Goal: Task Accomplishment & Management: Use online tool/utility

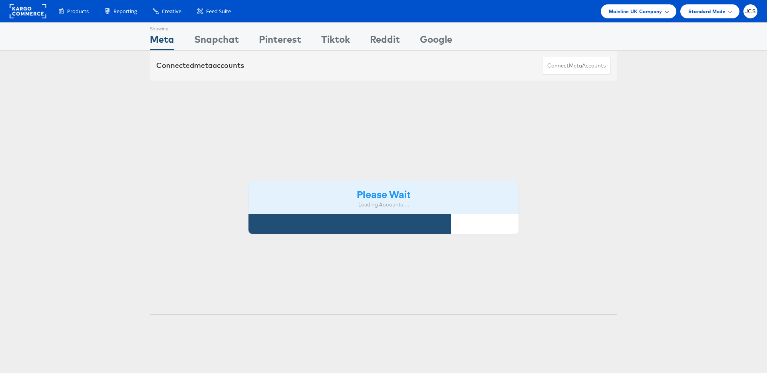
click at [623, 12] on span "Mainline UK Company" at bounding box center [636, 11] width 54 height 8
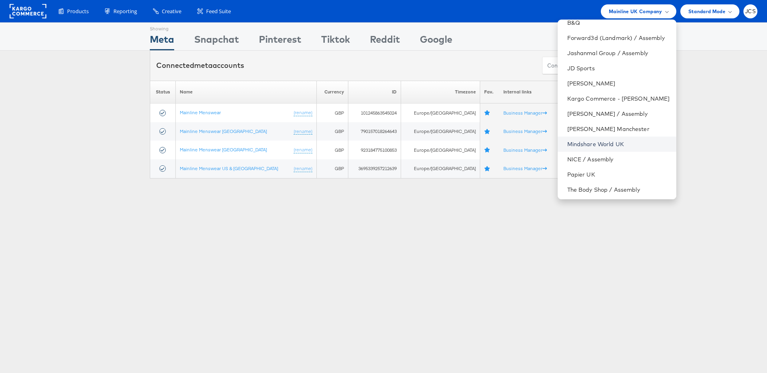
click at [586, 142] on link "Mindshare World UK" at bounding box center [619, 144] width 103 height 8
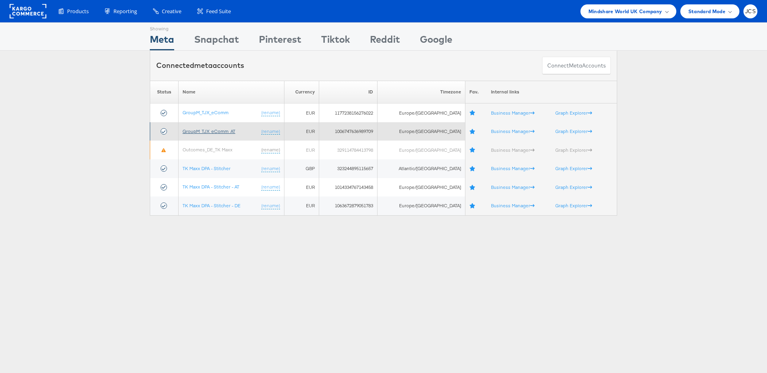
scroll to position [2, 0]
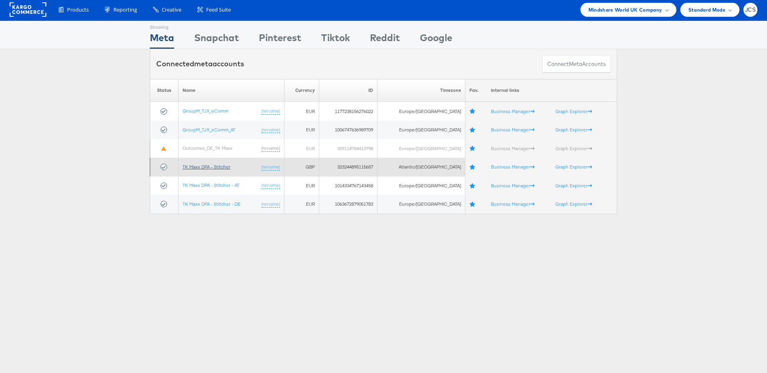
click at [214, 167] on link "TK Maxx DPA - Stitcher" at bounding box center [207, 167] width 48 height 6
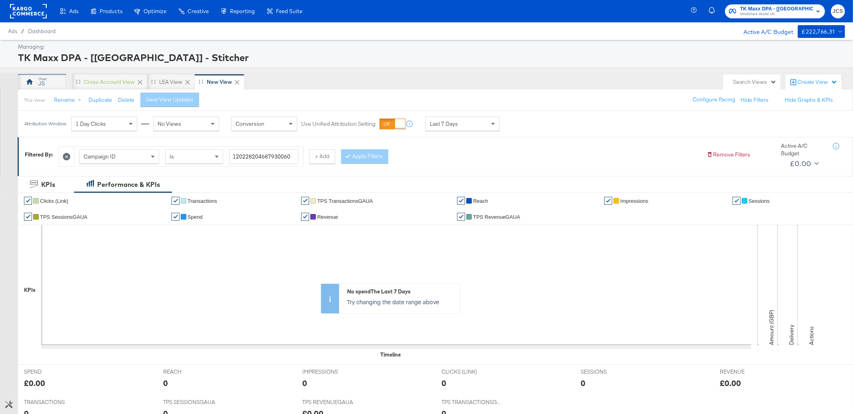
click at [55, 82] on div "JS" at bounding box center [42, 82] width 48 height 16
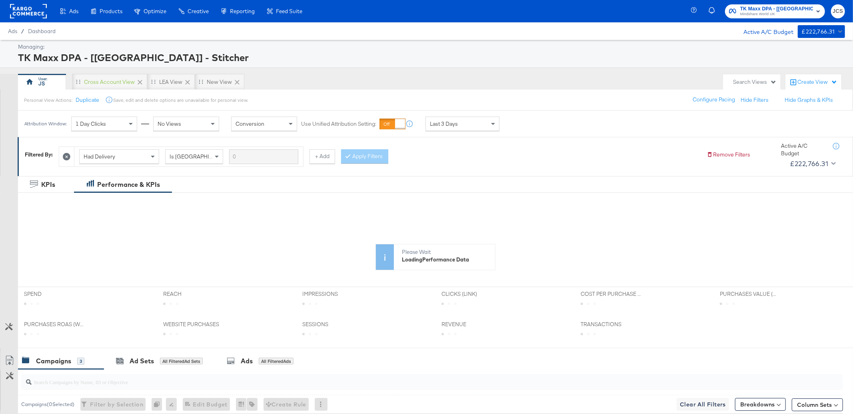
click at [453, 125] on span "Last 3 Days" at bounding box center [444, 123] width 28 height 7
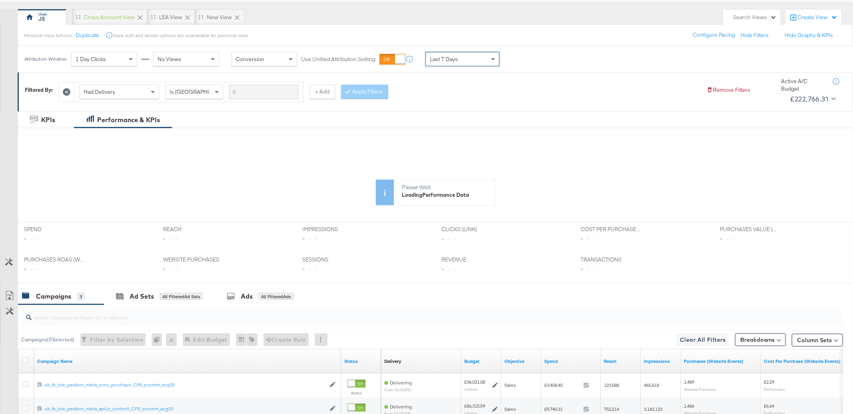
scroll to position [66, 0]
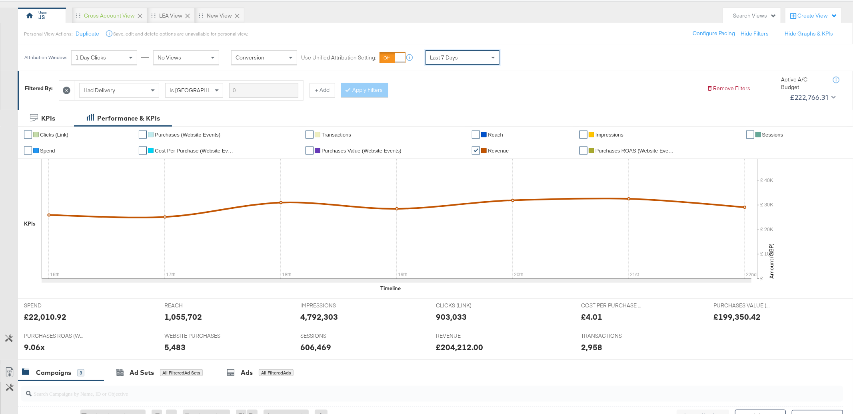
click at [482, 59] on div "Last 7 Days" at bounding box center [462, 58] width 73 height 14
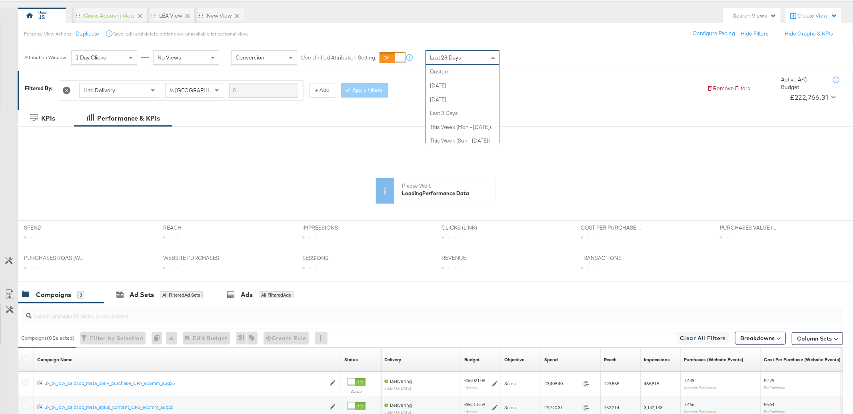
click at [478, 62] on div "Last 28 Days" at bounding box center [462, 58] width 73 height 14
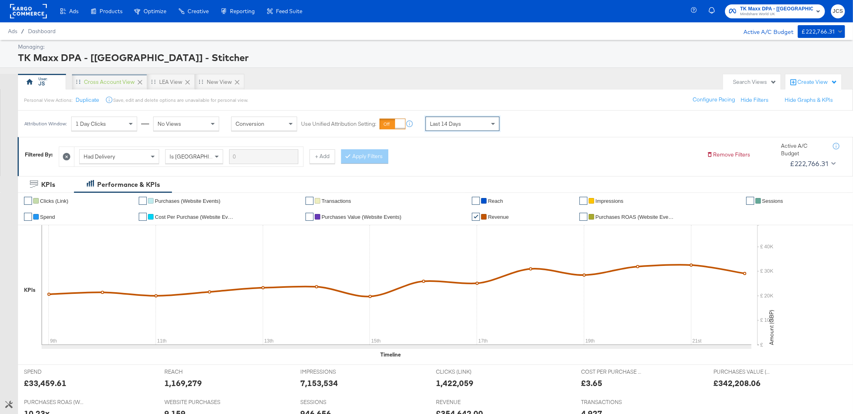
click at [112, 84] on div "Cross Account View" at bounding box center [109, 82] width 51 height 8
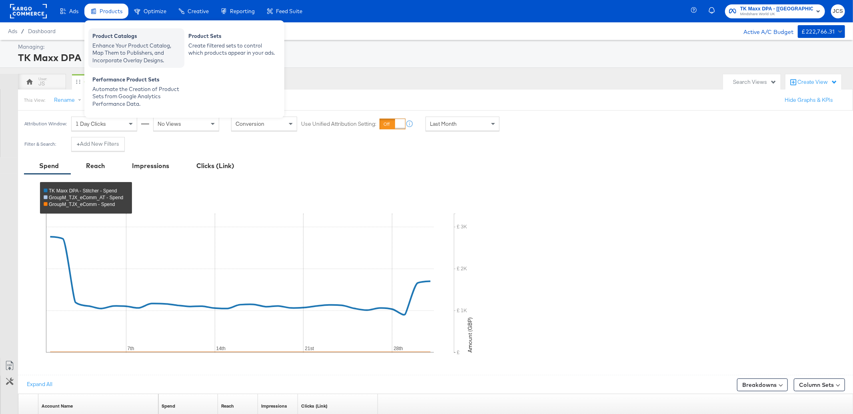
click at [113, 39] on div "Product Catalogs" at bounding box center [136, 37] width 88 height 10
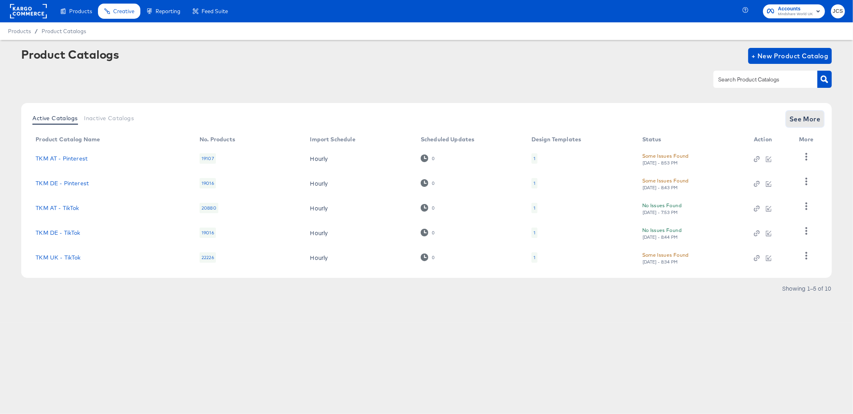
click at [808, 115] on span "See More" at bounding box center [804, 119] width 31 height 11
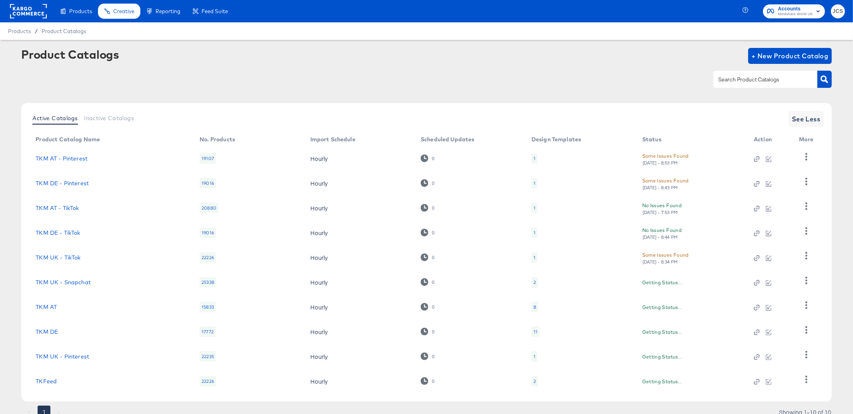
scroll to position [32, 0]
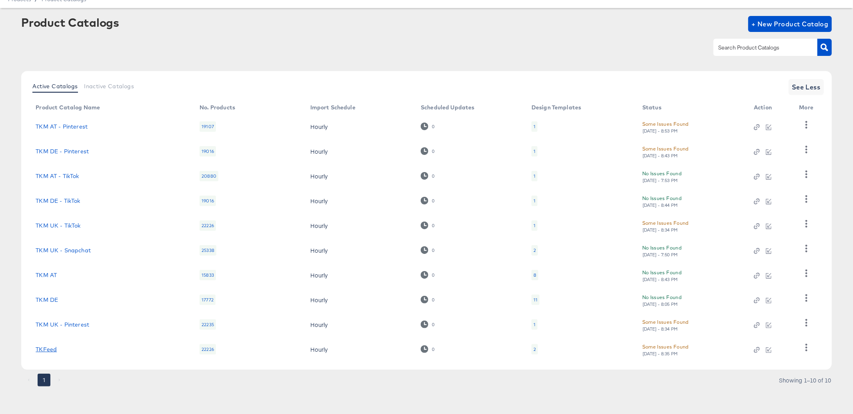
click at [49, 350] on link "TKFeed" at bounding box center [46, 350] width 21 height 6
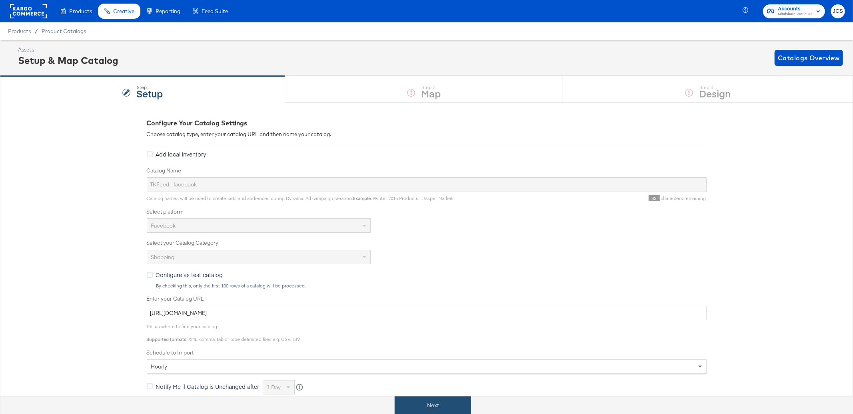
click at [411, 404] on button "Next" at bounding box center [432, 406] width 76 height 18
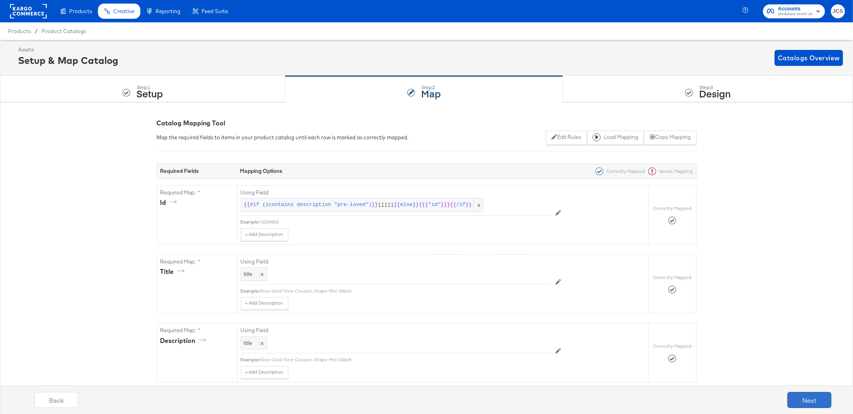
click at [810, 406] on button "Next" at bounding box center [809, 400] width 44 height 16
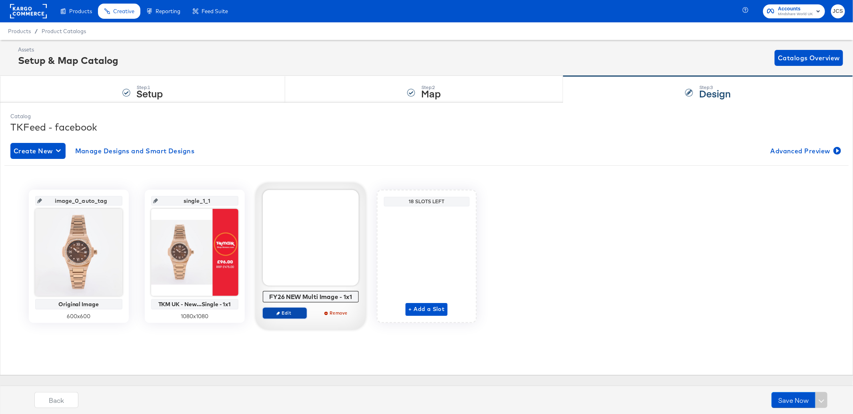
click at [299, 312] on span "Edit" at bounding box center [284, 313] width 37 height 6
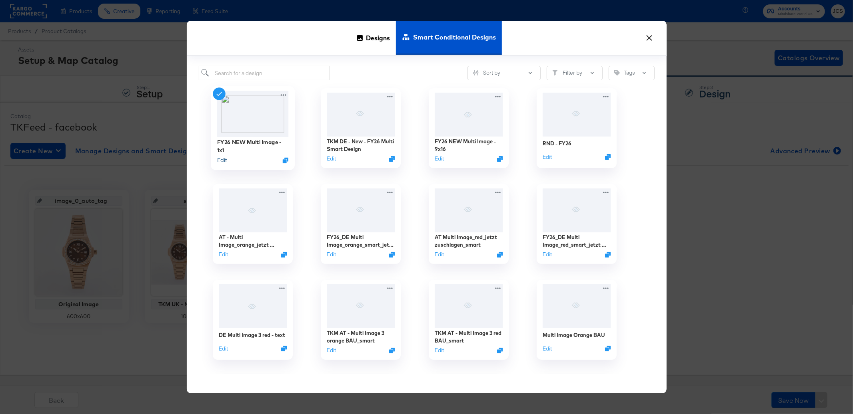
click at [224, 161] on button "Edit" at bounding box center [222, 161] width 10 height 8
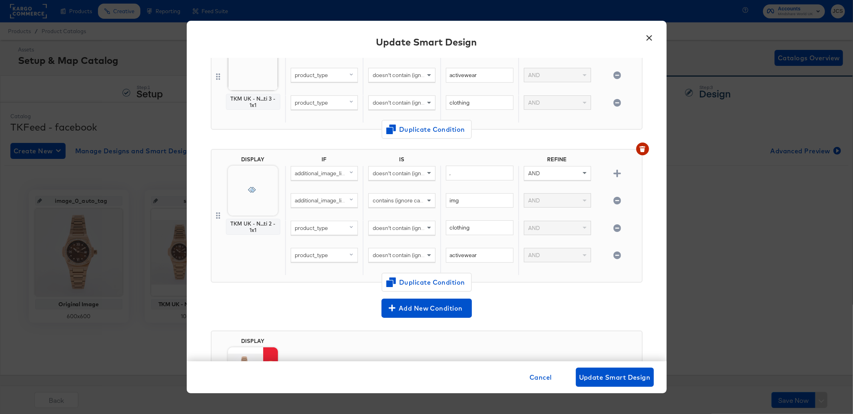
scroll to position [180, 0]
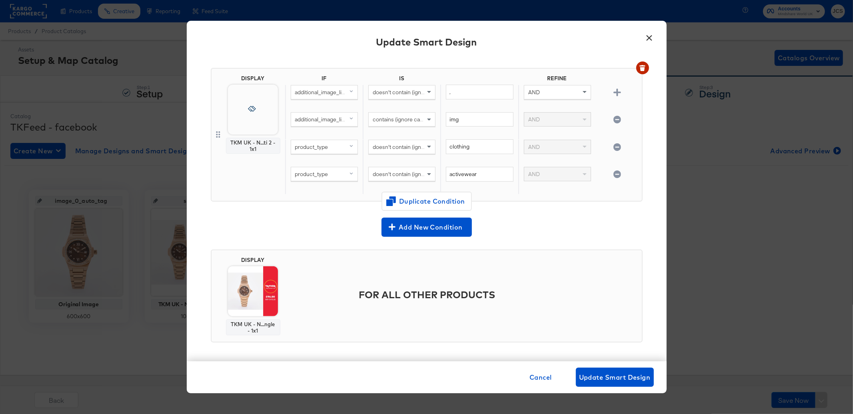
click at [649, 34] on button "×" at bounding box center [649, 36] width 14 height 14
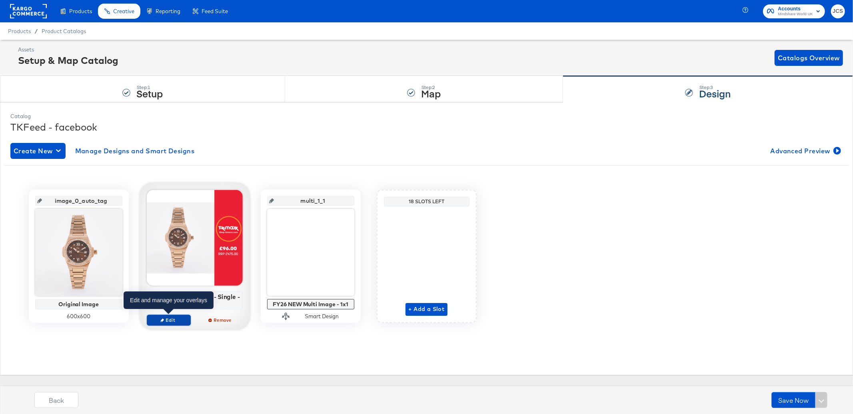
click at [174, 320] on span "Edit" at bounding box center [168, 320] width 37 height 6
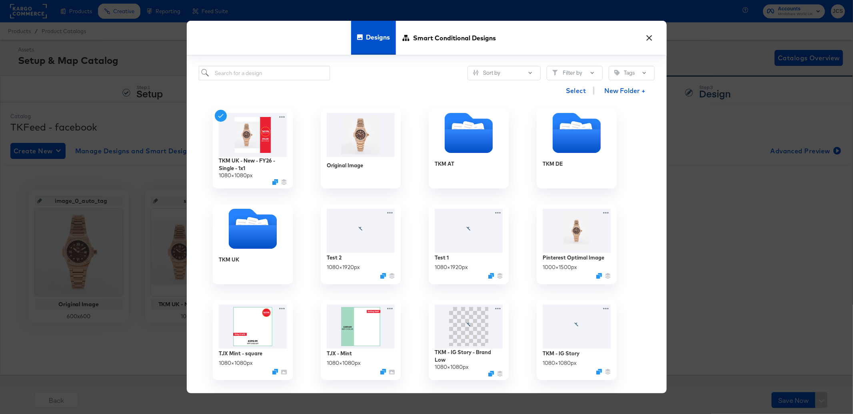
click at [653, 39] on button "×" at bounding box center [649, 36] width 14 height 14
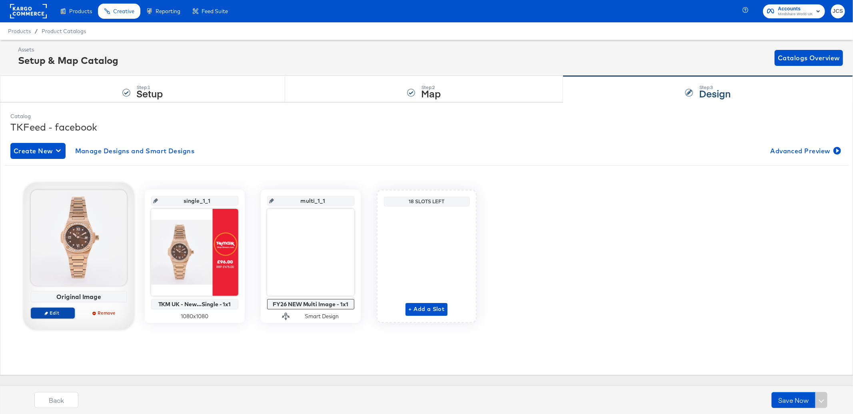
click at [62, 311] on span "Edit" at bounding box center [52, 313] width 37 height 6
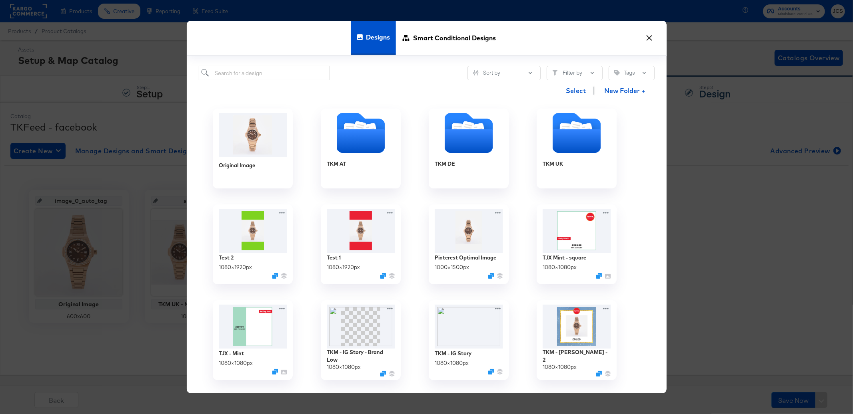
click at [651, 39] on button "×" at bounding box center [649, 36] width 14 height 14
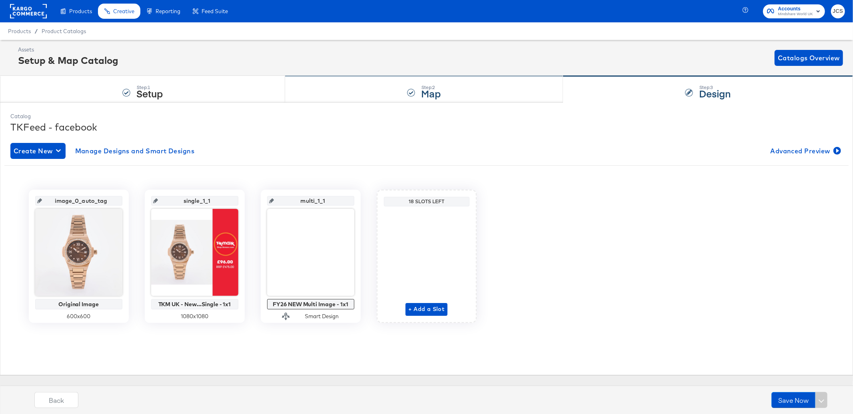
click at [423, 90] on strong "Map" at bounding box center [431, 93] width 20 height 13
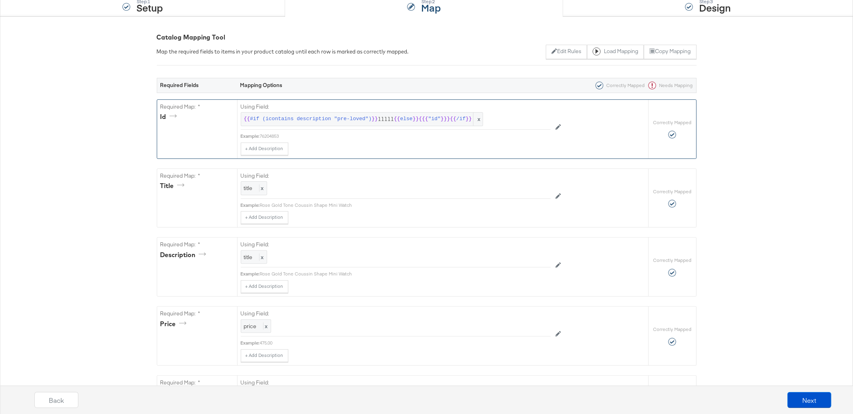
scroll to position [0, 0]
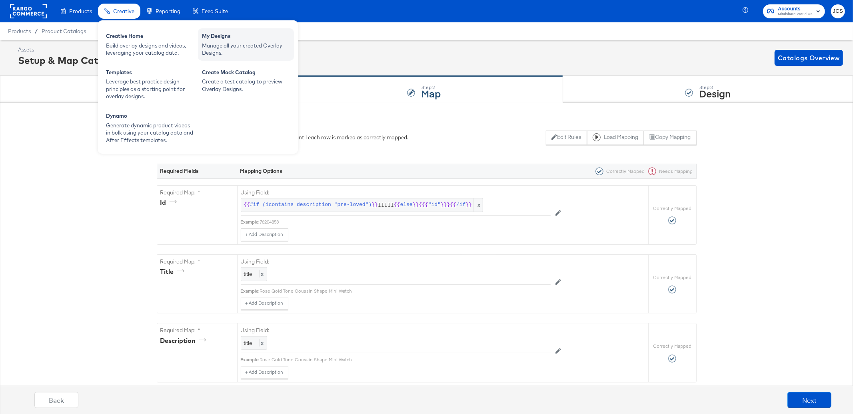
click at [205, 39] on div "My Designs" at bounding box center [246, 37] width 88 height 10
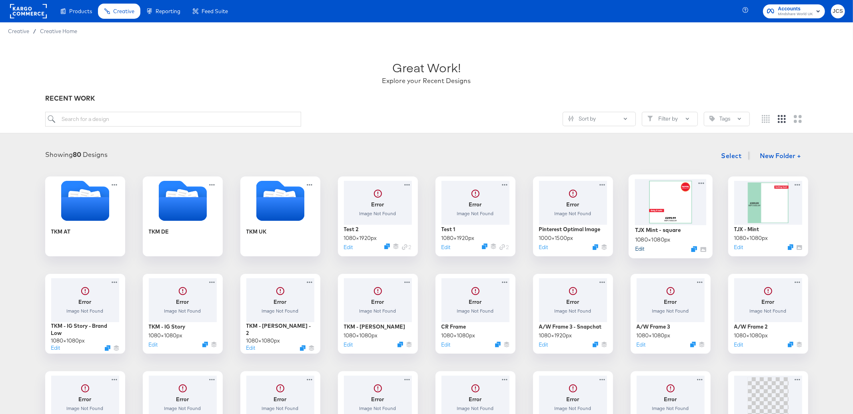
click at [635, 248] on button "Edit" at bounding box center [639, 249] width 10 height 8
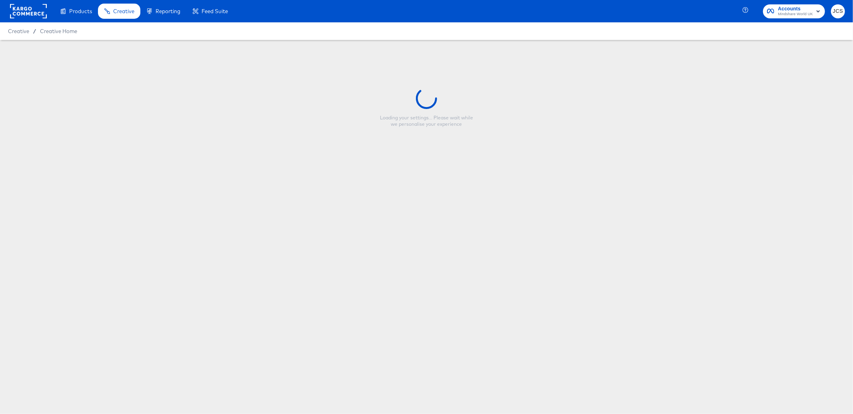
type input "TJX Mint - square"
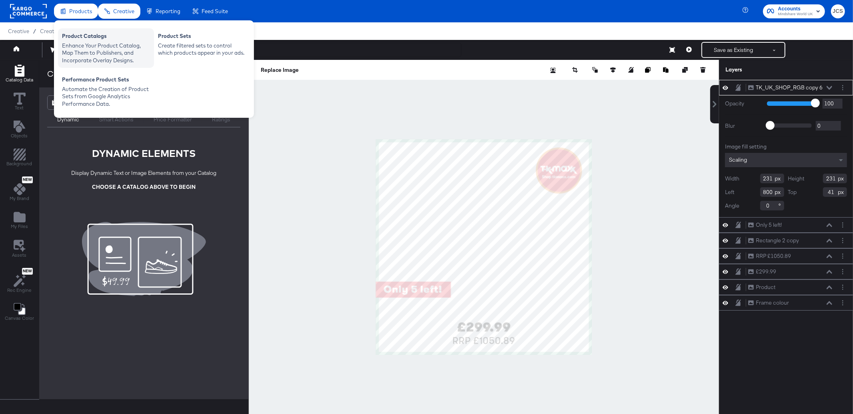
click at [91, 40] on div "Product Catalogs" at bounding box center [106, 37] width 88 height 10
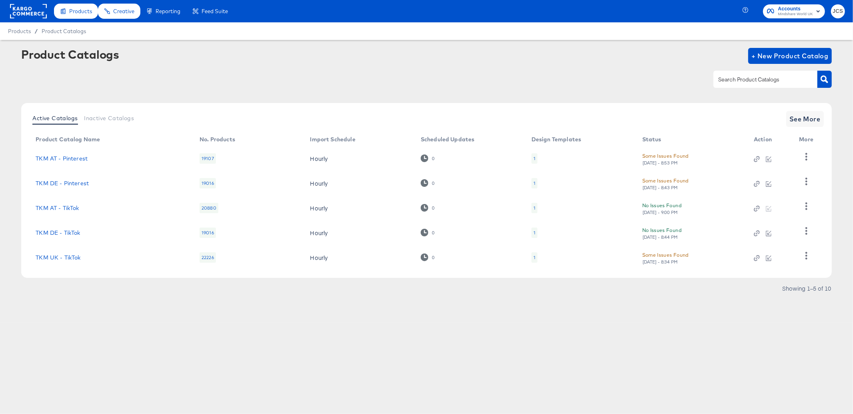
click at [25, 11] on rect at bounding box center [28, 11] width 37 height 14
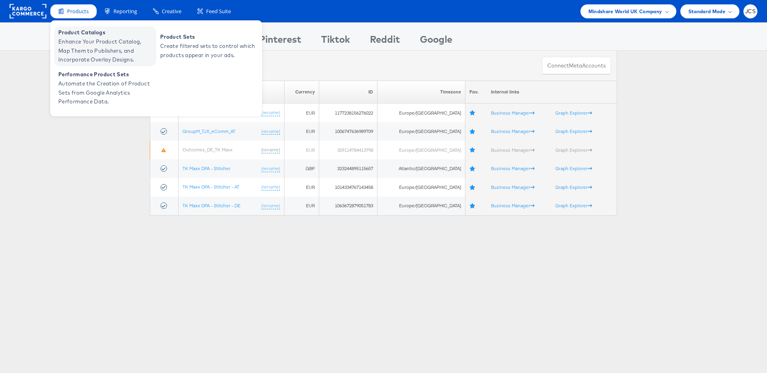
click at [80, 41] on span "Enhance Your Product Catalog, Map Them to Publishers, and Incorporate Overlay D…" at bounding box center [106, 50] width 96 height 27
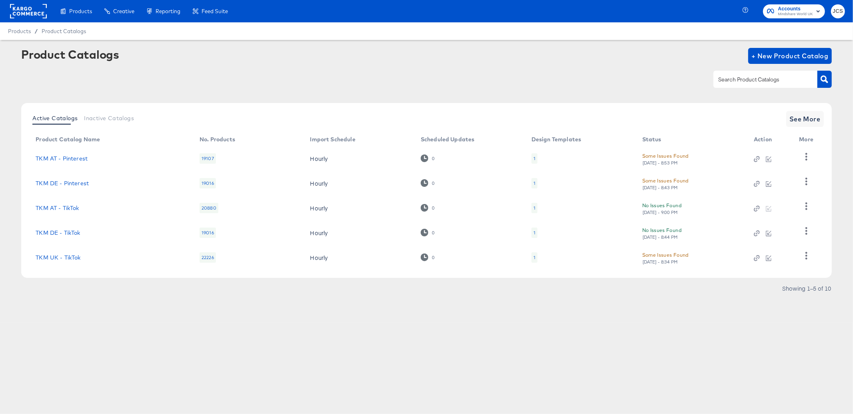
click at [536, 159] on div "1" at bounding box center [534, 158] width 6 height 10
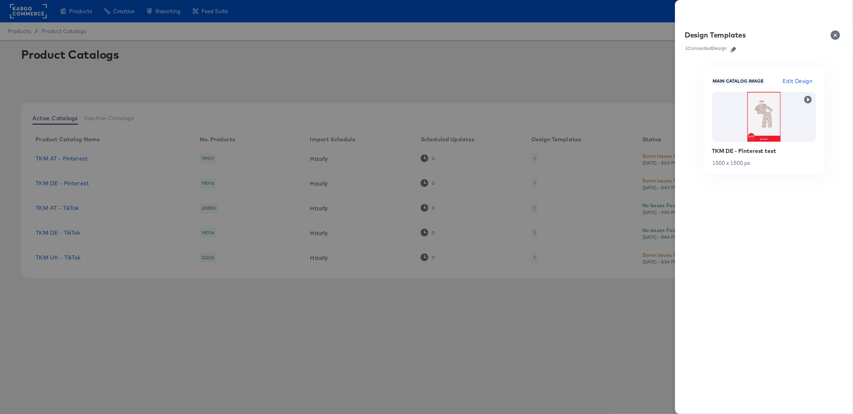
click at [734, 47] on icon "button" at bounding box center [733, 50] width 6 height 6
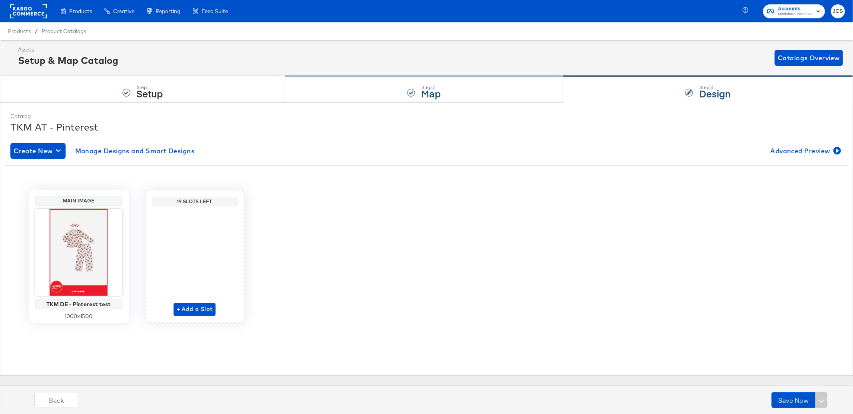
click at [321, 86] on div "Step: 2 Map" at bounding box center [424, 89] width 278 height 26
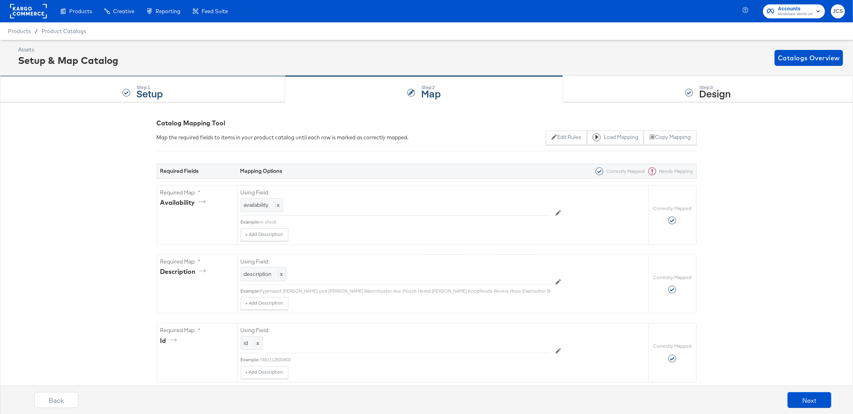
click at [216, 93] on div "Step: 1 Setup" at bounding box center [142, 89] width 285 height 26
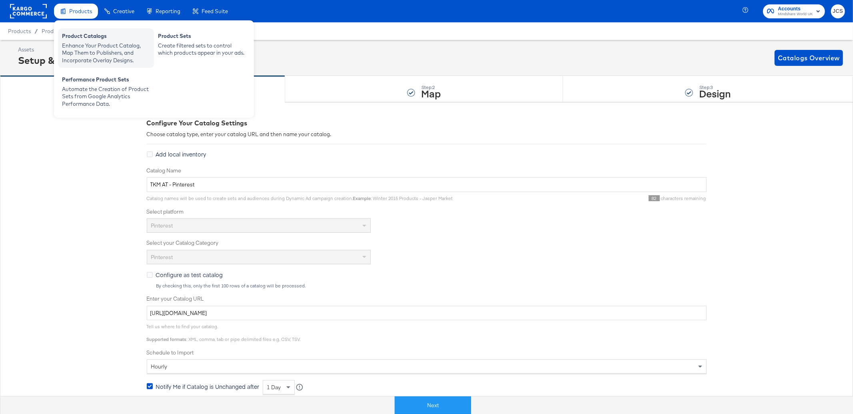
click at [90, 44] on div "Enhance Your Product Catalog, Map Them to Publishers, and Incorporate Overlay D…" at bounding box center [106, 53] width 88 height 22
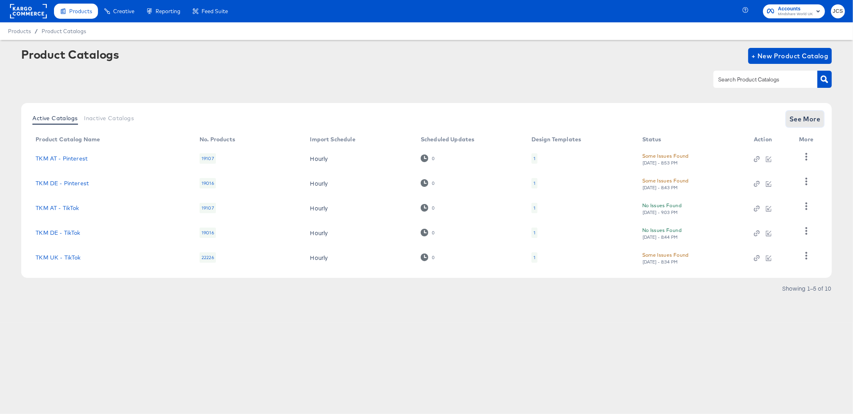
click at [815, 121] on span "See More" at bounding box center [804, 119] width 31 height 11
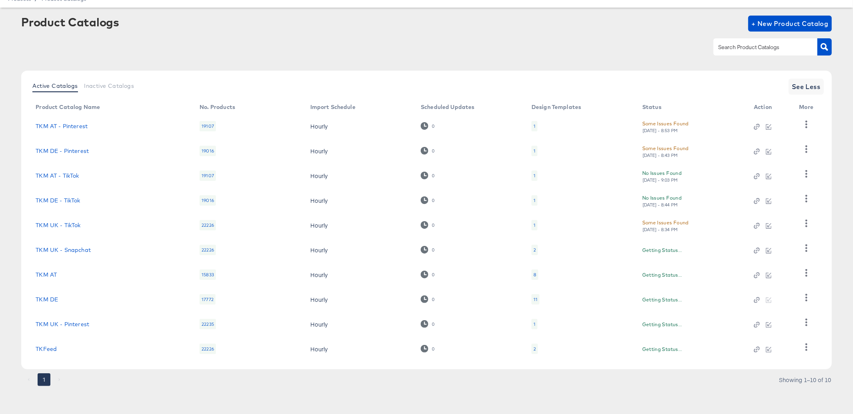
scroll to position [32, 0]
click at [537, 298] on div "11" at bounding box center [535, 300] width 8 height 10
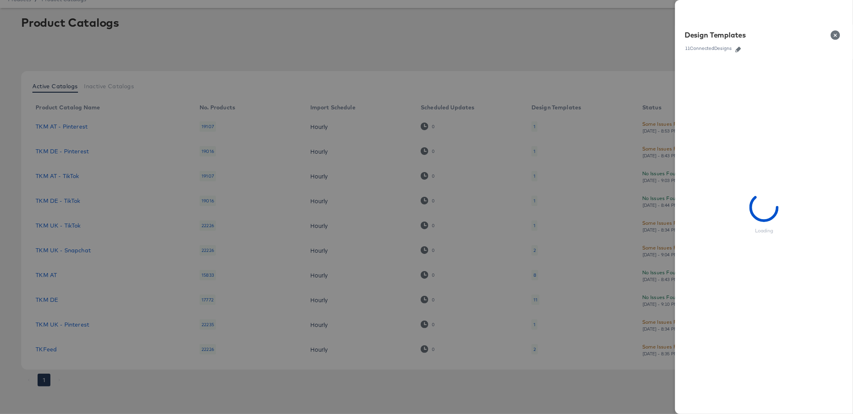
click at [739, 53] on div "Design Templates 11 Connected Designs" at bounding box center [764, 41] width 178 height 35
click at [737, 49] on icon "button" at bounding box center [738, 50] width 6 height 6
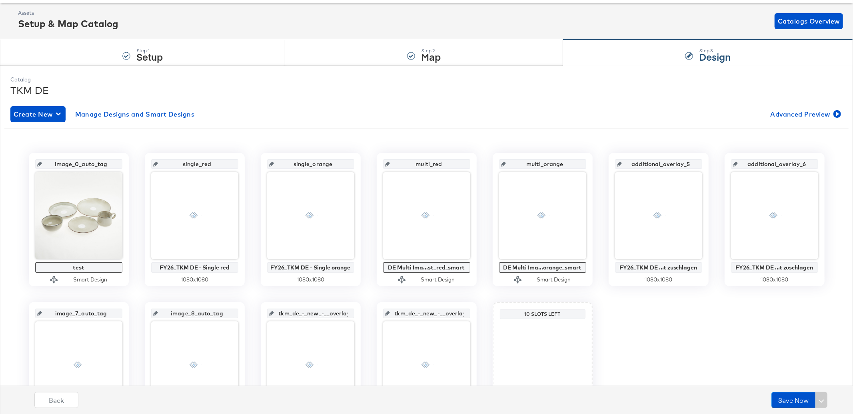
scroll to position [51, 0]
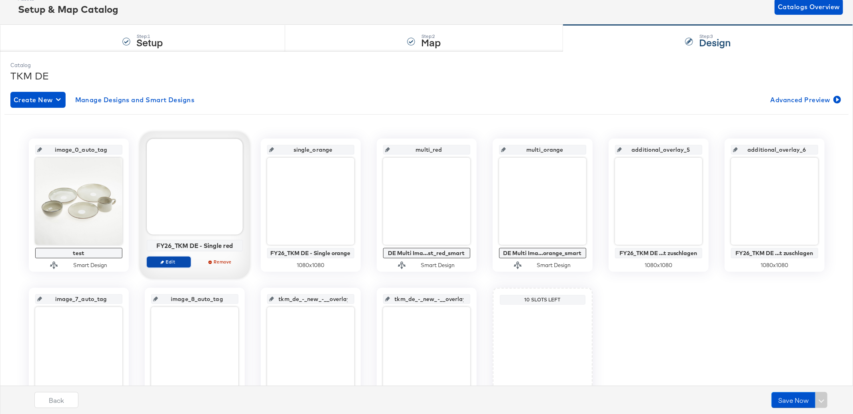
click at [180, 259] on span "Edit" at bounding box center [168, 262] width 37 height 6
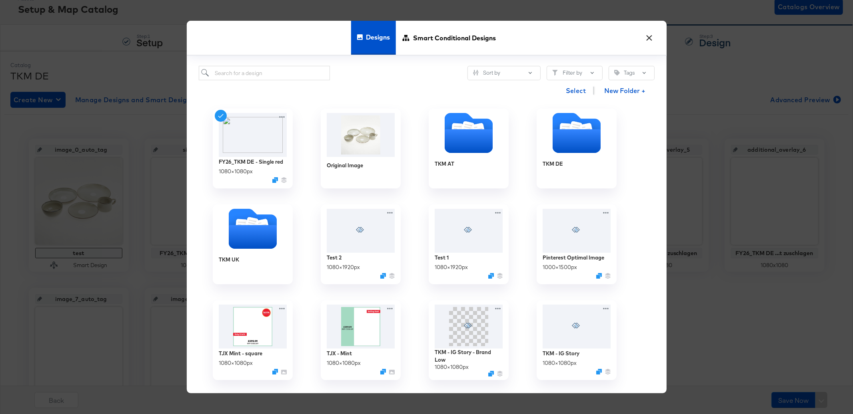
click at [652, 38] on button "×" at bounding box center [649, 36] width 14 height 14
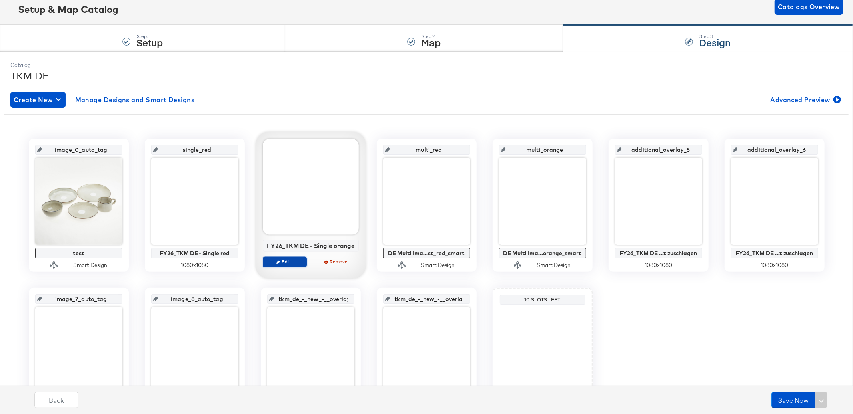
click at [288, 264] on span "Edit" at bounding box center [284, 262] width 37 height 6
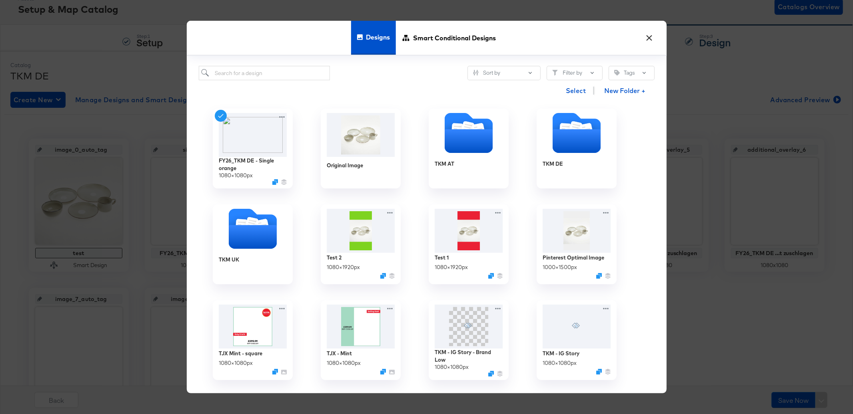
click at [645, 39] on button "×" at bounding box center [649, 36] width 14 height 14
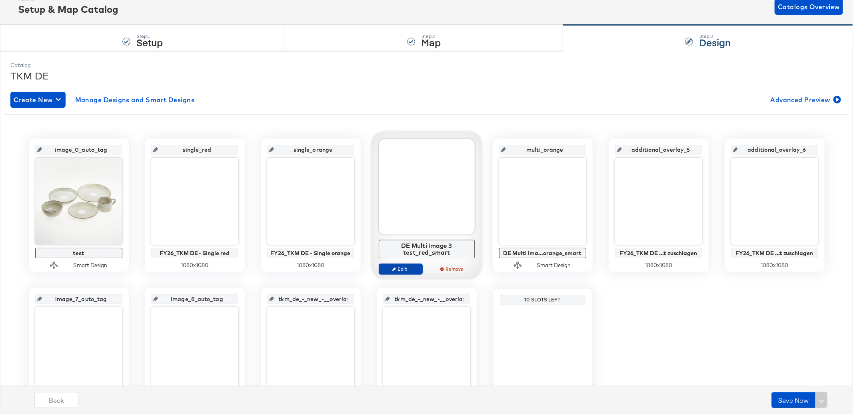
click at [403, 271] on span "Edit" at bounding box center [400, 269] width 37 height 6
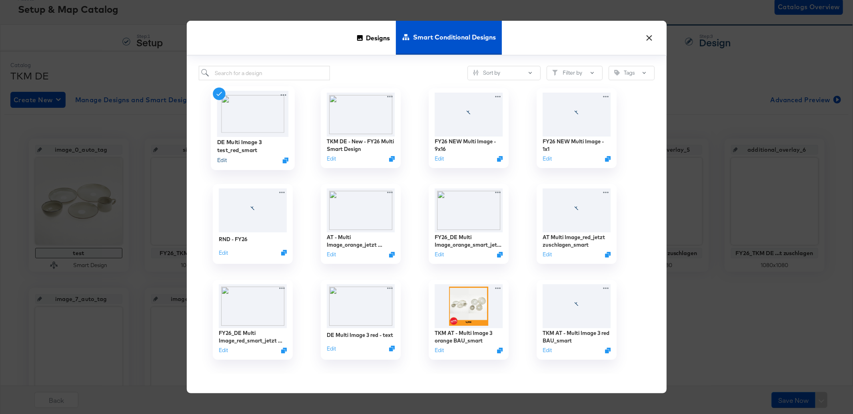
click at [218, 160] on button "Edit" at bounding box center [222, 161] width 10 height 8
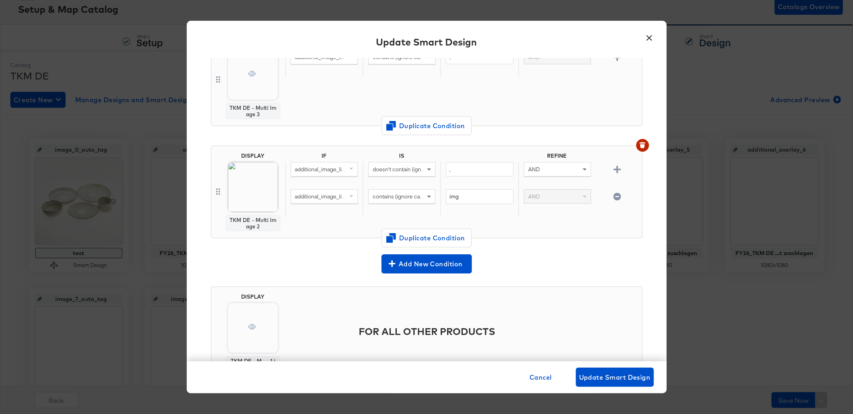
scroll to position [126, 0]
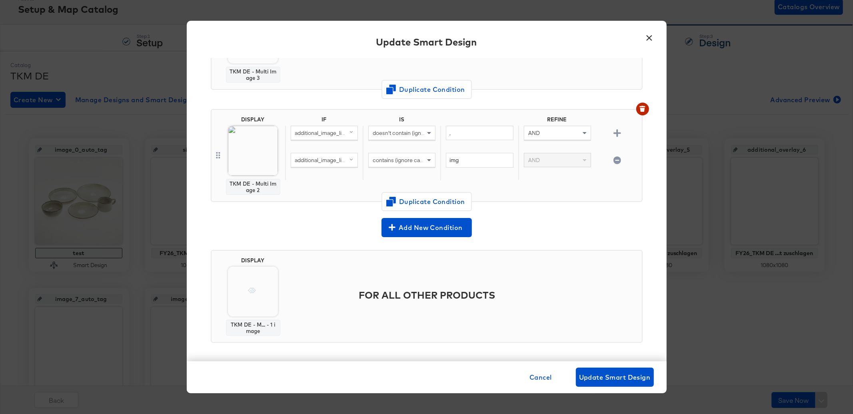
click at [254, 151] on img at bounding box center [253, 151] width 50 height 50
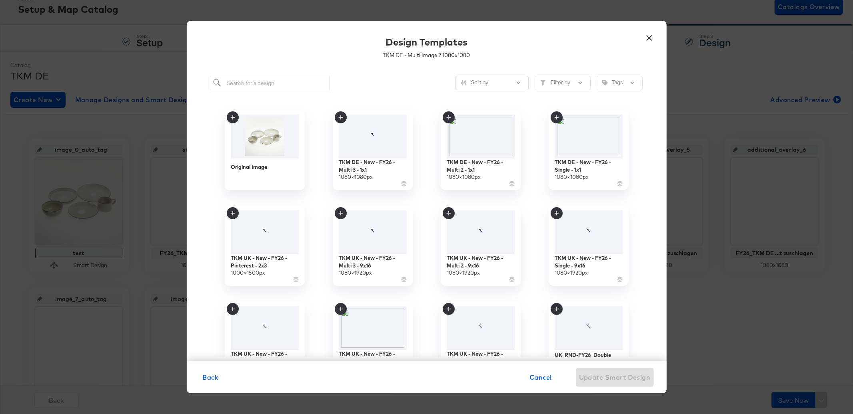
click at [648, 37] on button "×" at bounding box center [649, 36] width 14 height 14
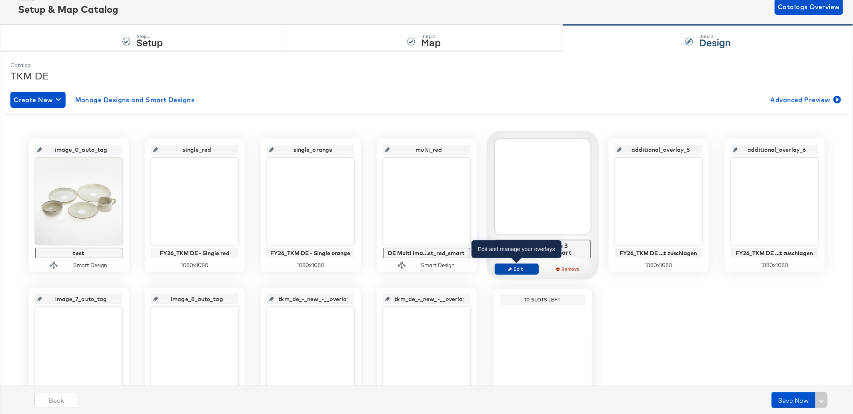
click at [522, 272] on button "Edit" at bounding box center [516, 269] width 44 height 11
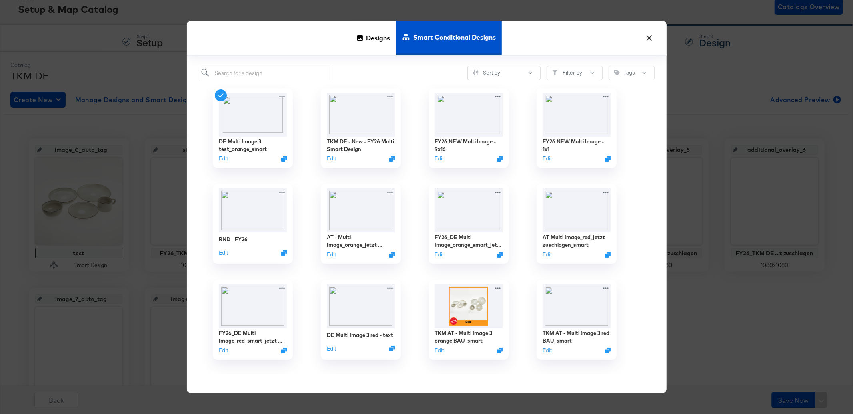
click at [648, 41] on button "×" at bounding box center [649, 36] width 14 height 14
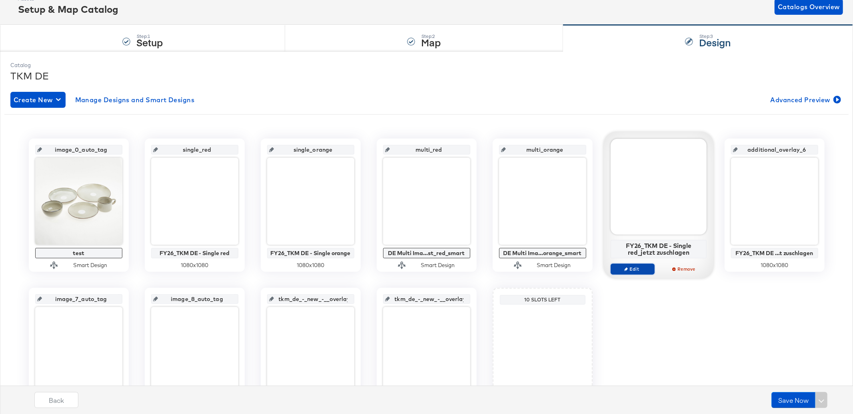
click at [635, 267] on span "Edit" at bounding box center [632, 269] width 37 height 6
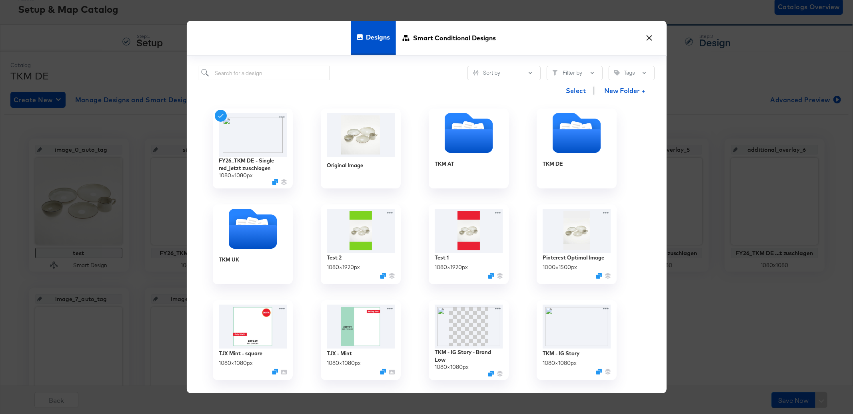
click at [764, 77] on div "× Designs Smart Conditional Designs Sort by Filter by Tags Select New Folder + …" at bounding box center [426, 207] width 853 height 414
click at [645, 39] on button "×" at bounding box center [649, 36] width 14 height 14
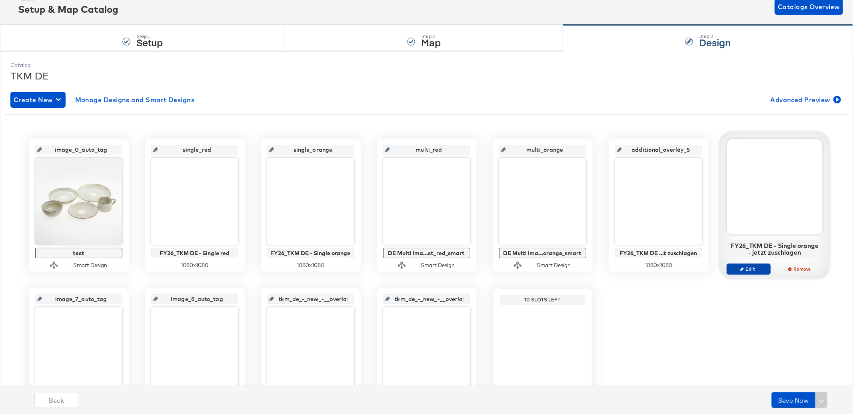
click at [759, 267] on span "Edit" at bounding box center [747, 269] width 37 height 6
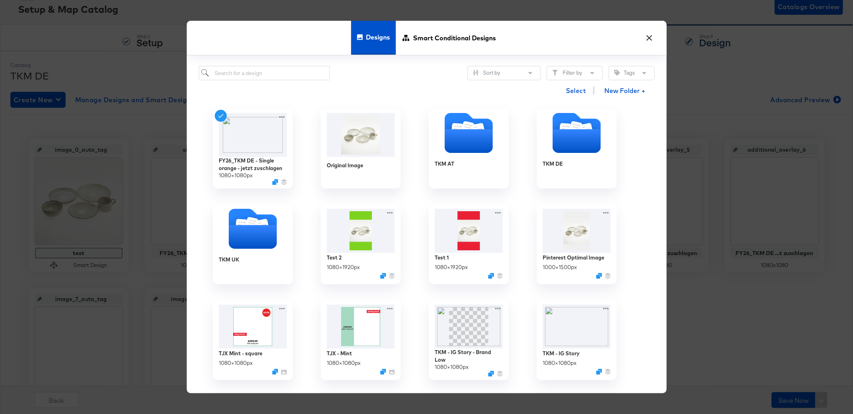
click at [682, 42] on div "× Designs Smart Conditional Designs Sort by Filter by Tags Select New Folder + …" at bounding box center [426, 207] width 853 height 414
click at [648, 40] on button "×" at bounding box center [649, 36] width 14 height 14
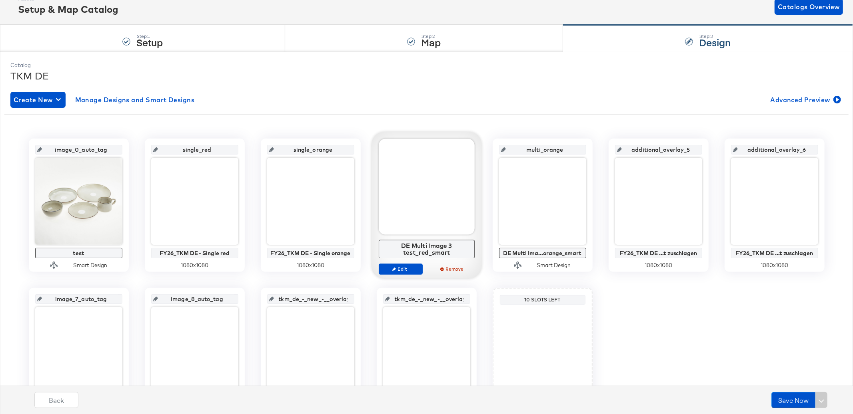
scroll to position [116, 0]
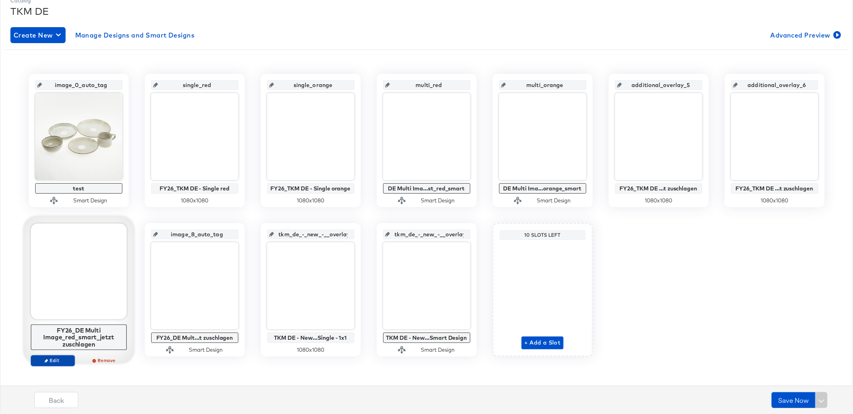
click at [63, 359] on span "Edit" at bounding box center [52, 361] width 37 height 6
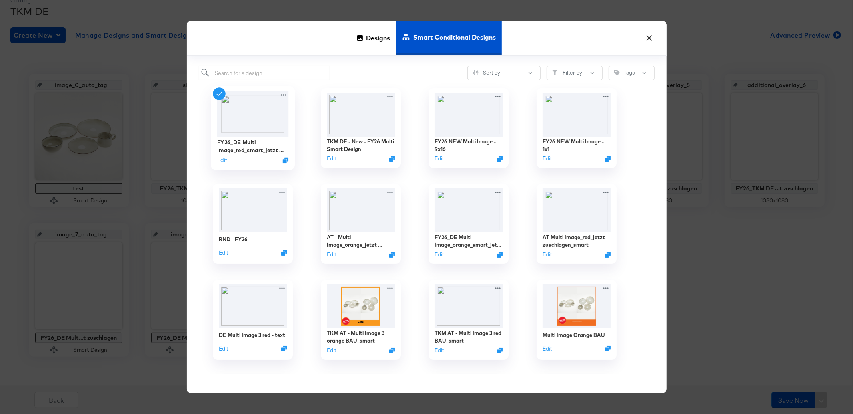
click at [227, 161] on div "Edit" at bounding box center [253, 161] width 72 height 8
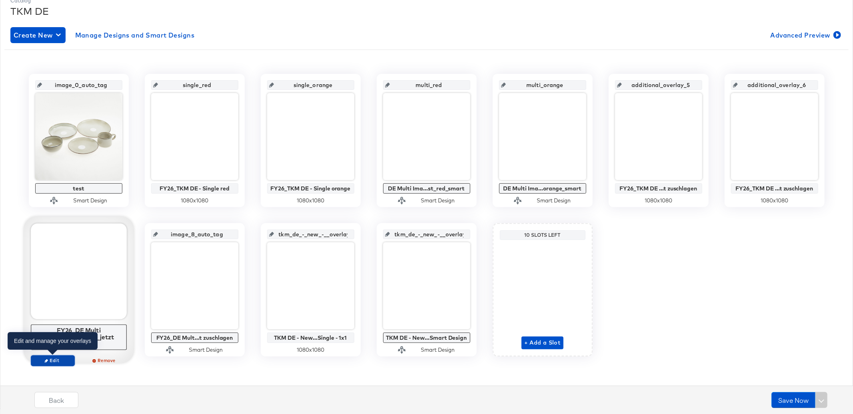
click at [58, 359] on span "Edit" at bounding box center [52, 361] width 37 height 6
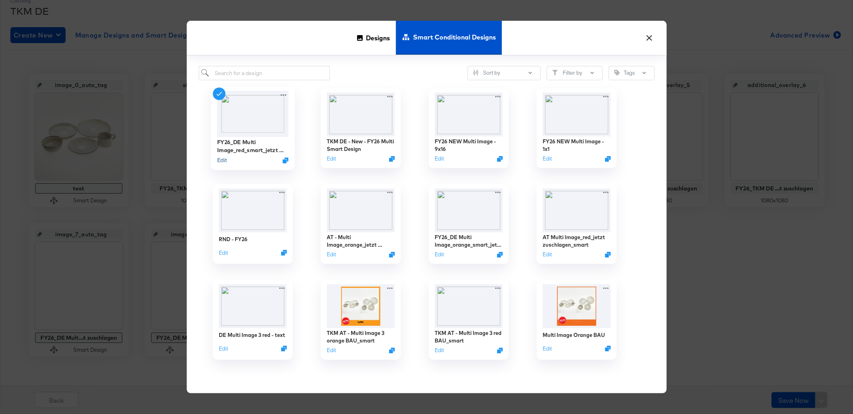
click at [221, 161] on button "Edit" at bounding box center [222, 161] width 10 height 8
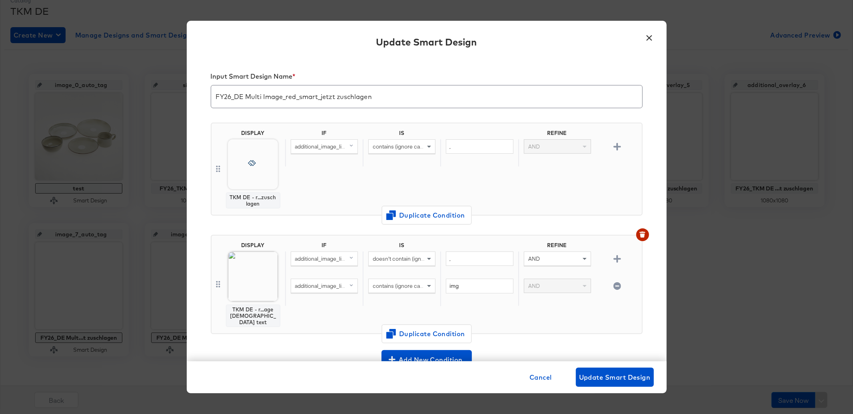
scroll to position [126, 0]
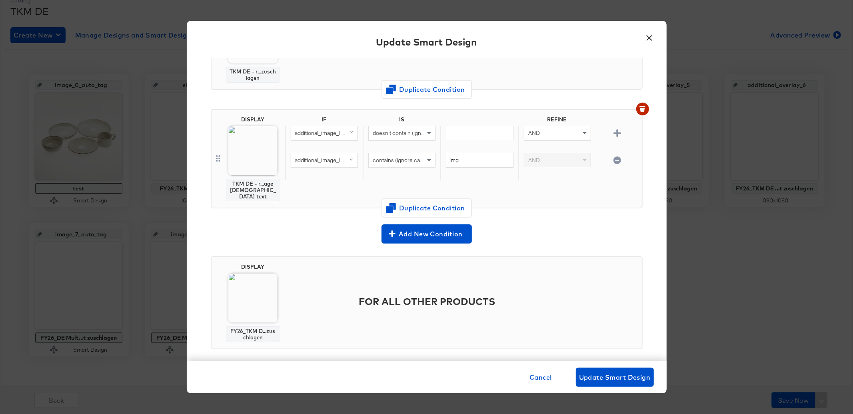
click at [698, 181] on div "× Update Smart Design Input Smart Design Name * FY26_DE Multi Image_red_smart_j…" at bounding box center [426, 207] width 853 height 414
click at [649, 39] on button "×" at bounding box center [649, 36] width 14 height 14
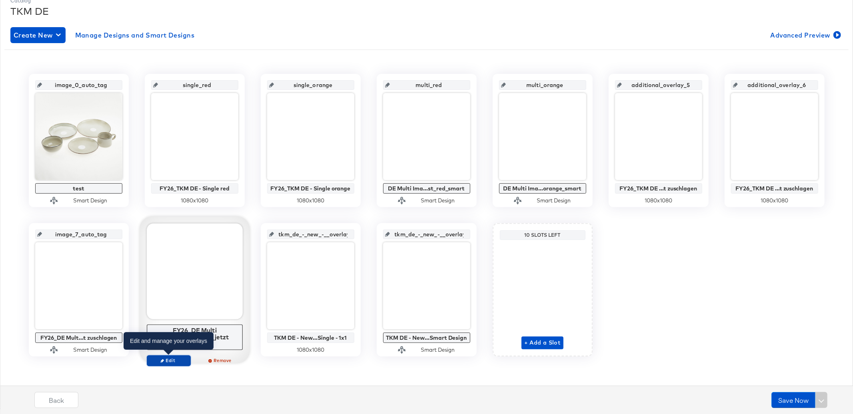
click at [160, 361] on icon "button" at bounding box center [162, 361] width 4 height 4
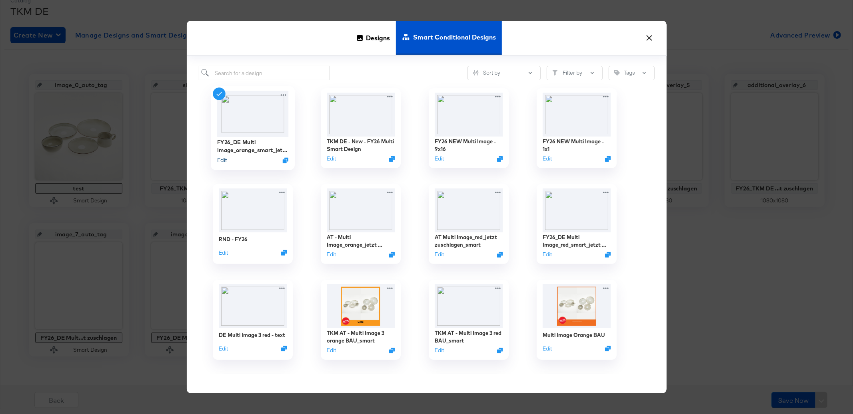
click at [224, 158] on button "Edit" at bounding box center [222, 161] width 10 height 8
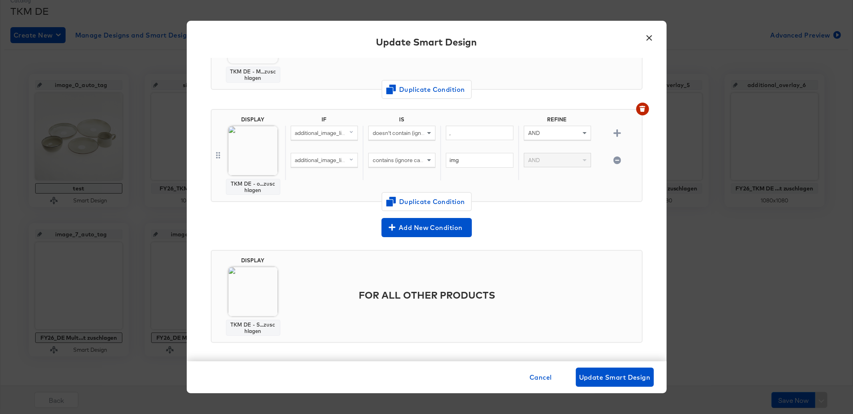
click at [647, 42] on button "×" at bounding box center [649, 36] width 14 height 14
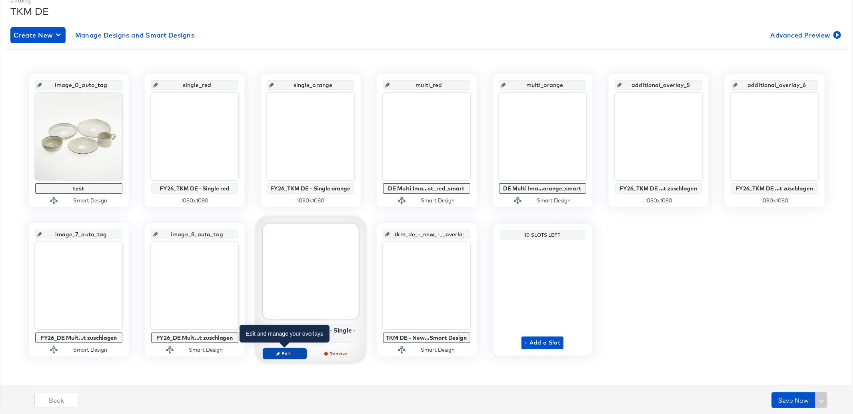
click at [281, 352] on span "Edit" at bounding box center [284, 354] width 37 height 6
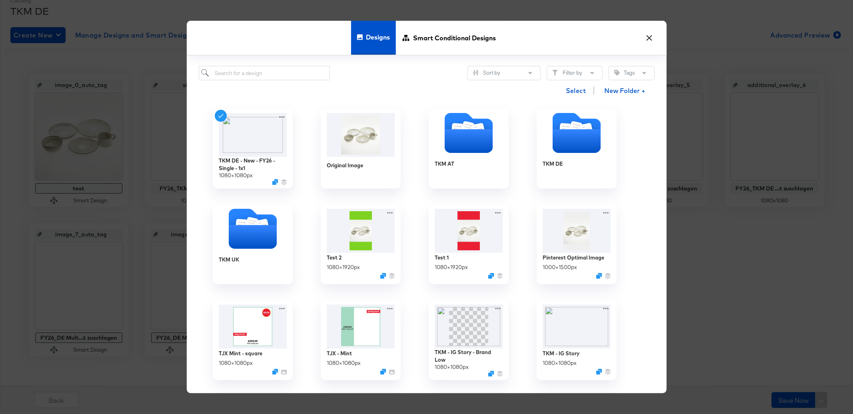
drag, startPoint x: 653, startPoint y: 39, endPoint x: 640, endPoint y: 99, distance: 61.3
click at [653, 39] on button "×" at bounding box center [649, 36] width 14 height 14
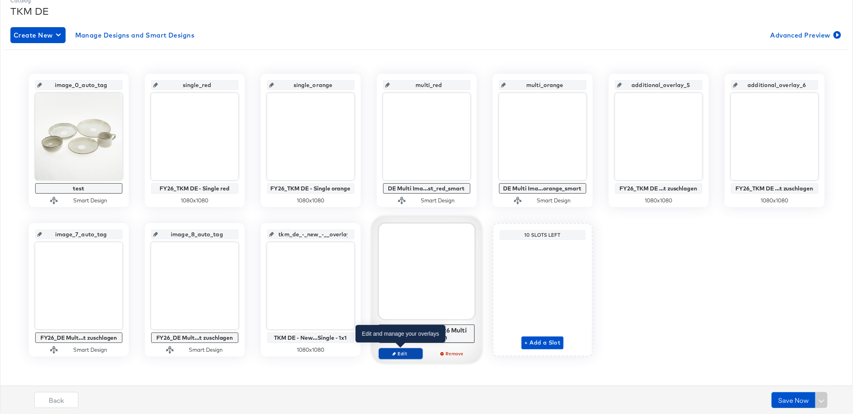
click at [396, 353] on icon "button" at bounding box center [394, 354] width 4 height 4
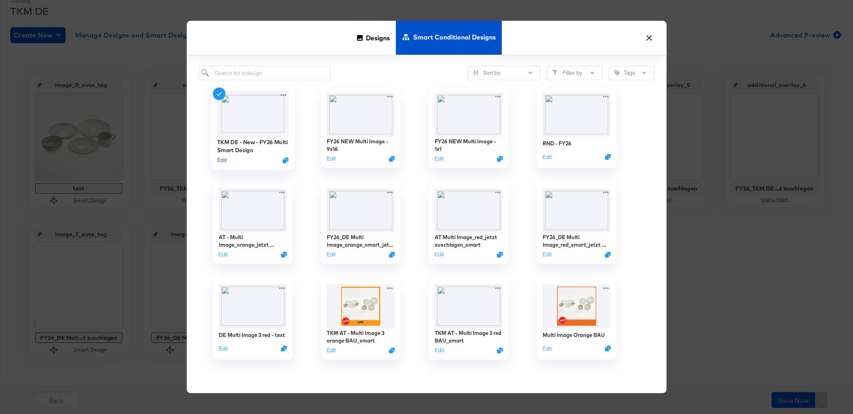
click at [222, 163] on button "Edit" at bounding box center [222, 161] width 10 height 8
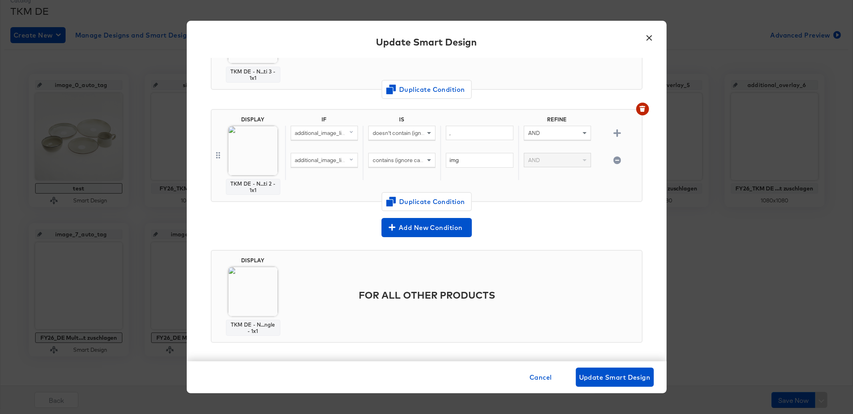
click at [655, 41] on button "×" at bounding box center [649, 36] width 14 height 14
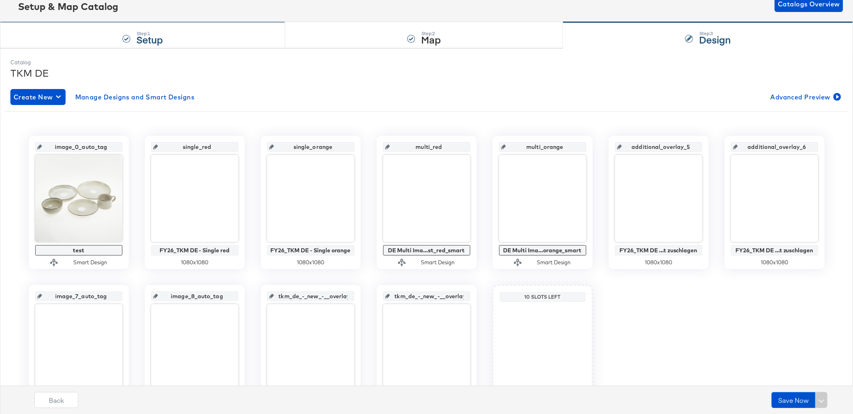
scroll to position [0, 0]
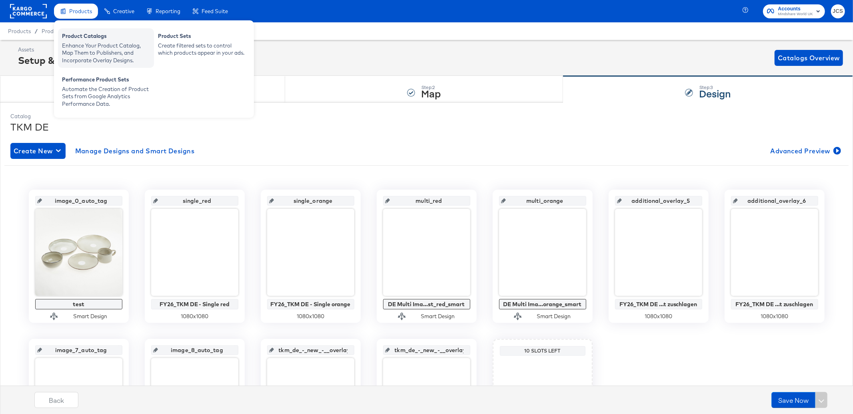
click at [71, 37] on div "Product Catalogs" at bounding box center [106, 37] width 88 height 10
